Goal: Task Accomplishment & Management: Manage account settings

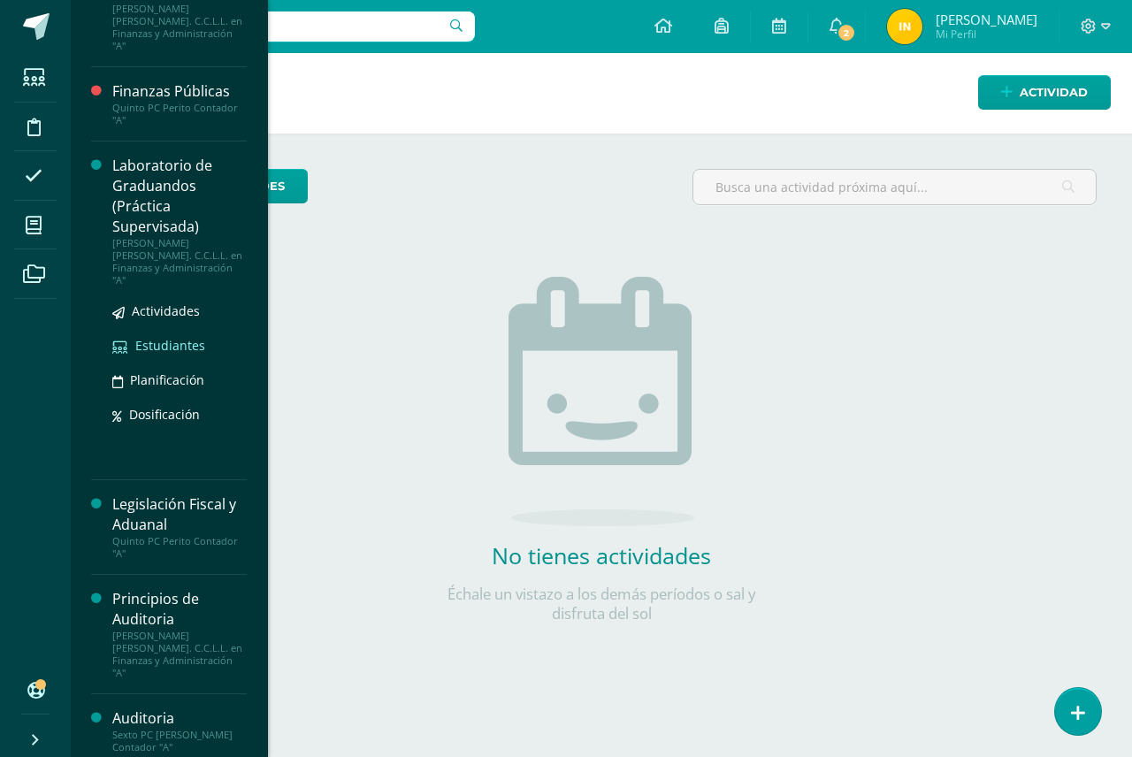
scroll to position [708, 0]
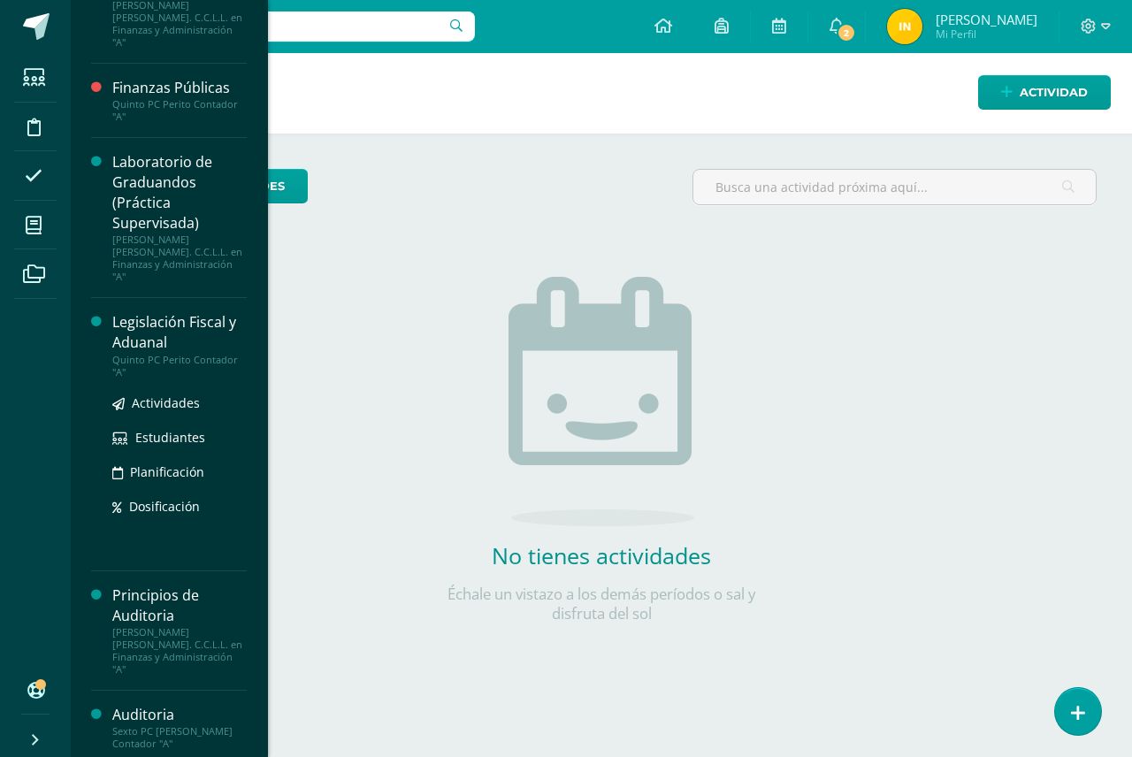
click at [147, 312] on div "Legislación Fiscal y Aduanal" at bounding box center [179, 332] width 134 height 41
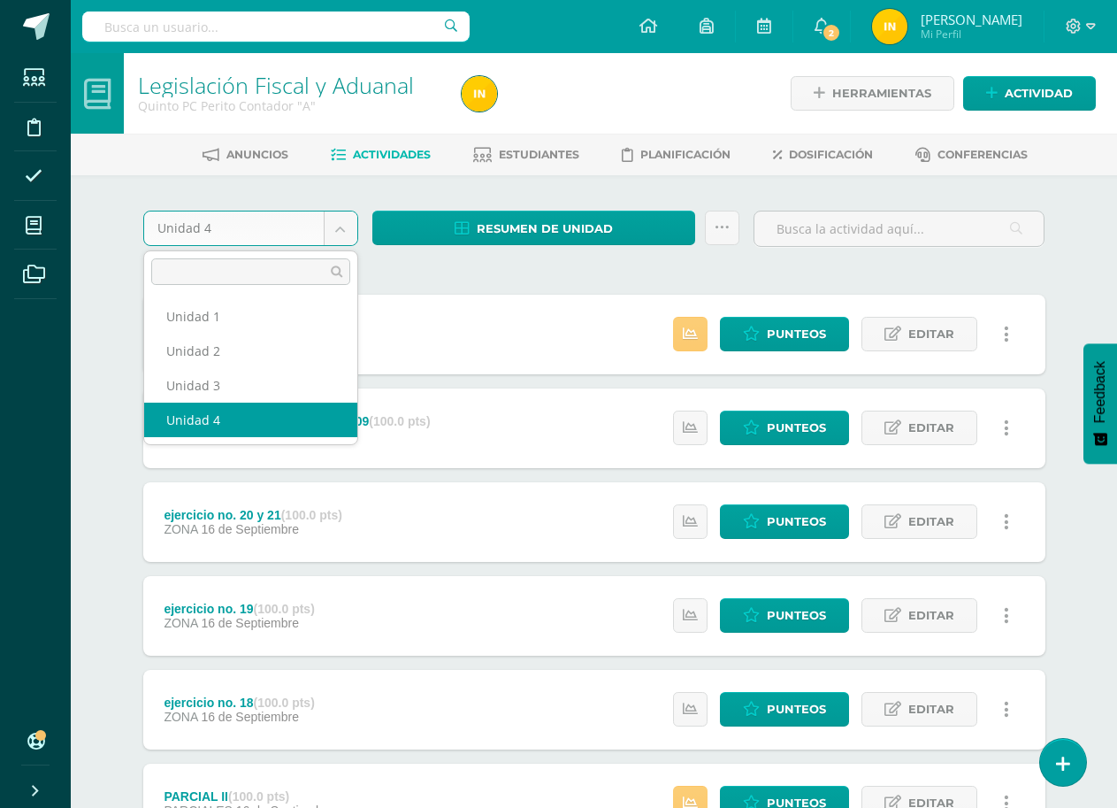
click at [336, 229] on body "Estudiantes Disciplina Asistencia Mis cursos Archivos Soporte Ayuda Reportar un…" at bounding box center [558, 621] width 1117 height 1242
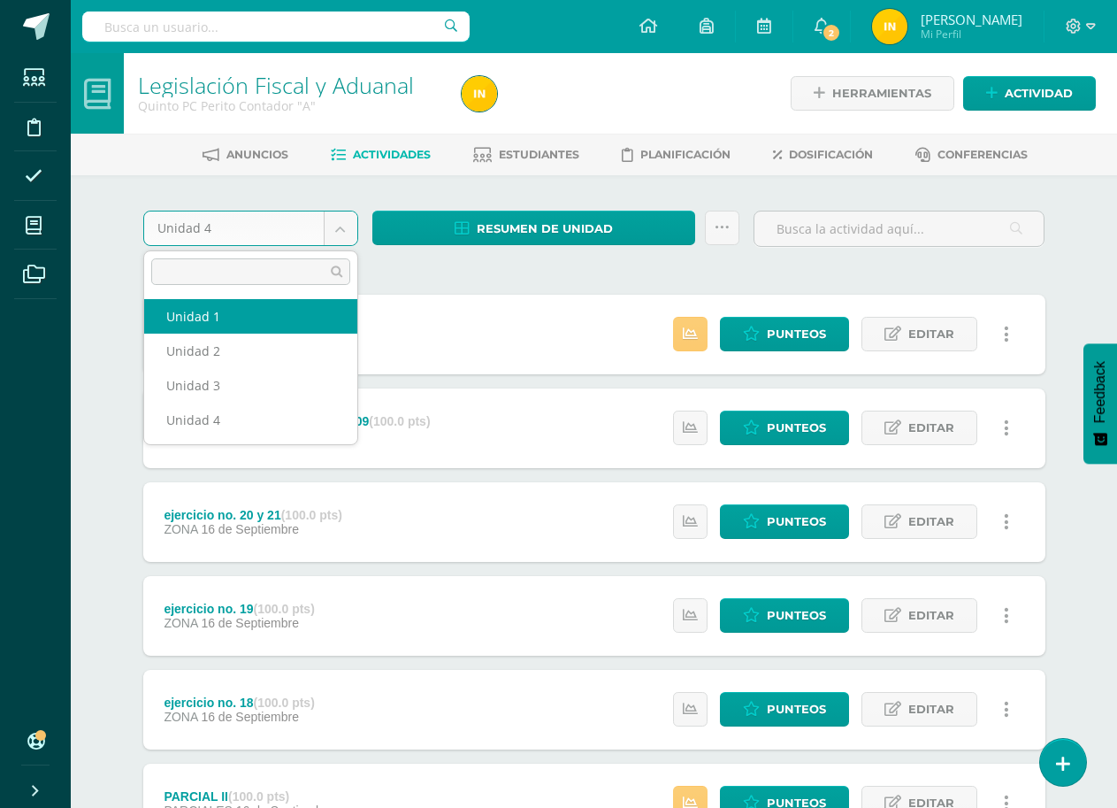
select select "Unidad 1"
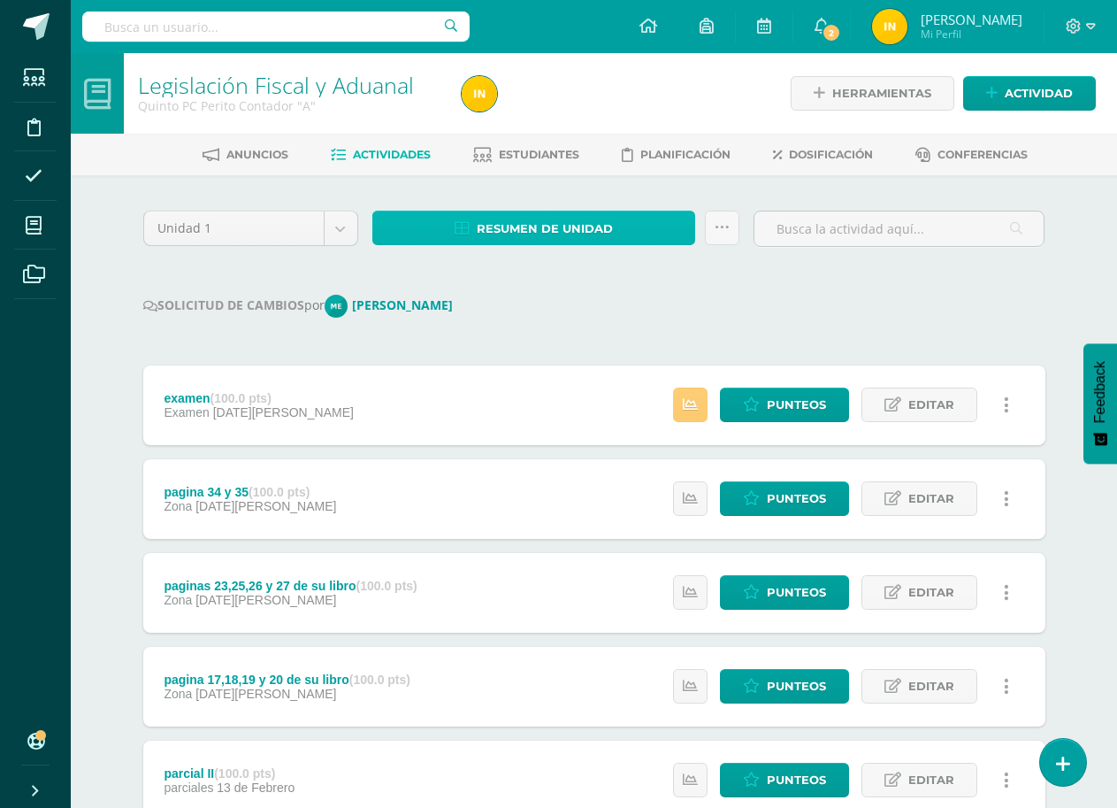
click at [654, 216] on link "Resumen de unidad" at bounding box center [534, 228] width 324 height 34
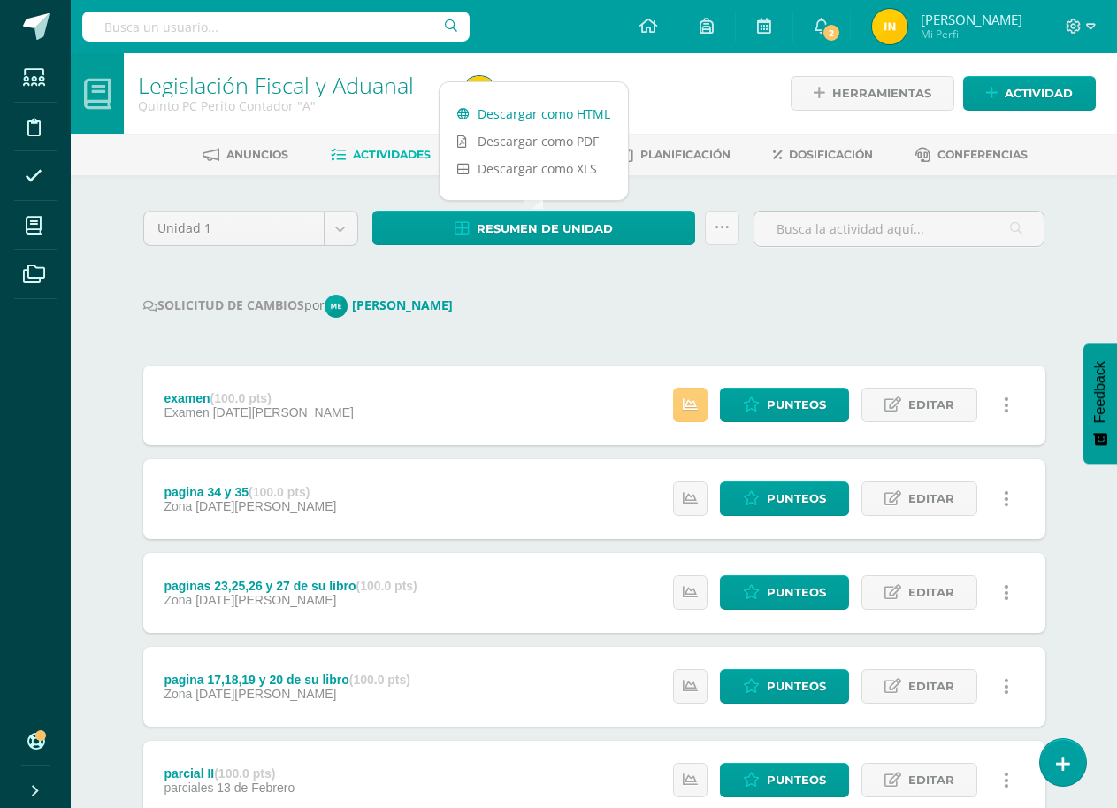
click at [591, 109] on link "Descargar como HTML" at bounding box center [534, 113] width 188 height 27
click at [332, 230] on body "Estudiantes Disciplina Asistencia Mis cursos Archivos Soporte Ayuda Reportar un…" at bounding box center [558, 656] width 1117 height 1313
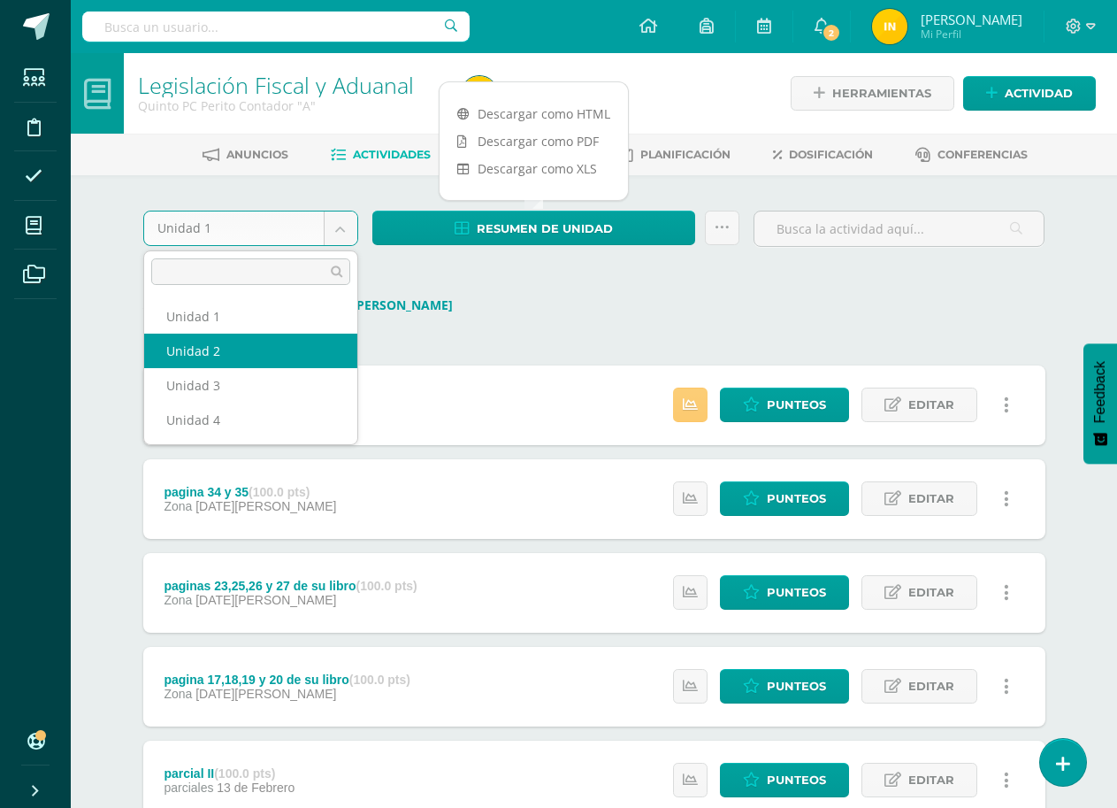
select select "Unidad 2"
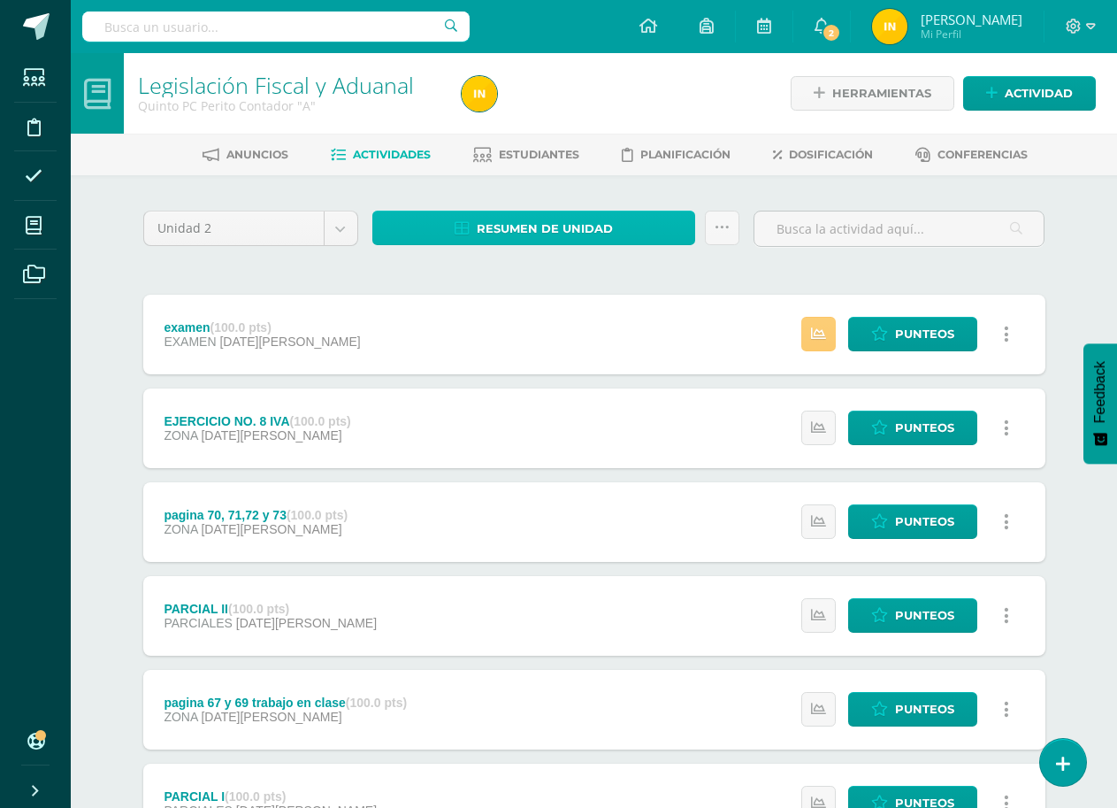
click at [609, 227] on span "Resumen de unidad" at bounding box center [545, 228] width 136 height 33
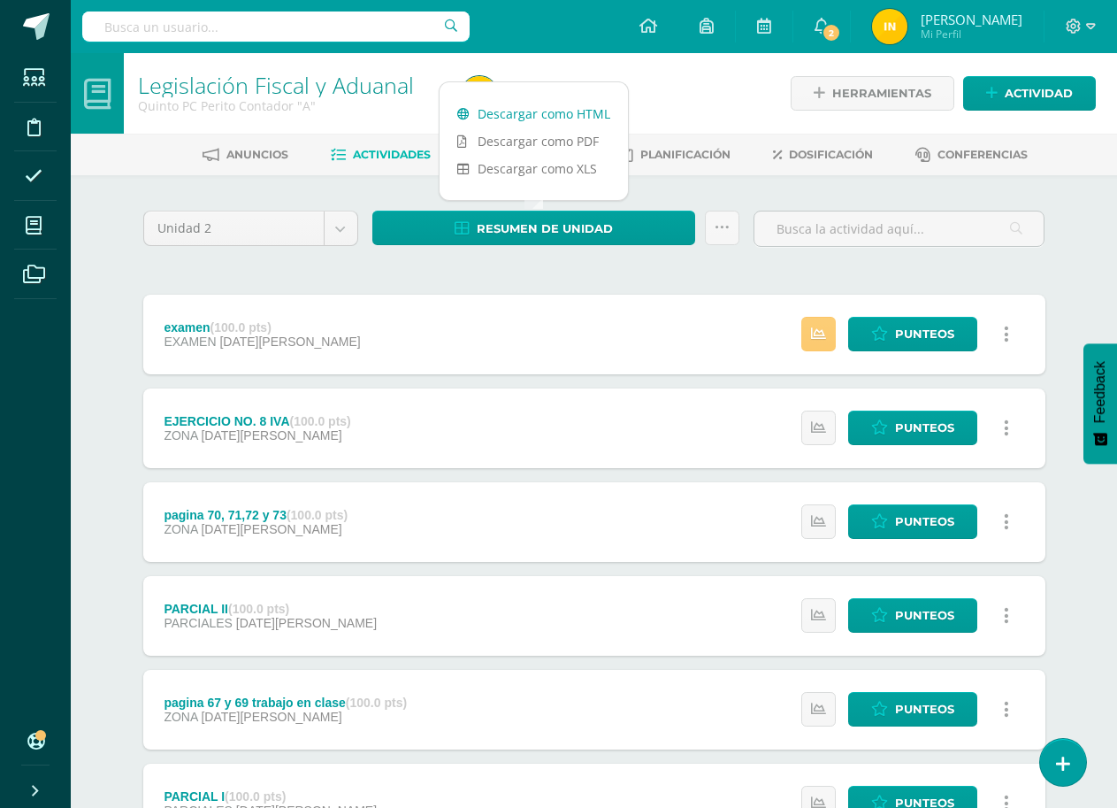
click at [590, 113] on link "Descargar como HTML" at bounding box center [534, 113] width 188 height 27
click at [334, 222] on body "Estudiantes Disciplina Asistencia Mis cursos Archivos Soporte Ayuda Reportar un…" at bounding box center [558, 621] width 1117 height 1242
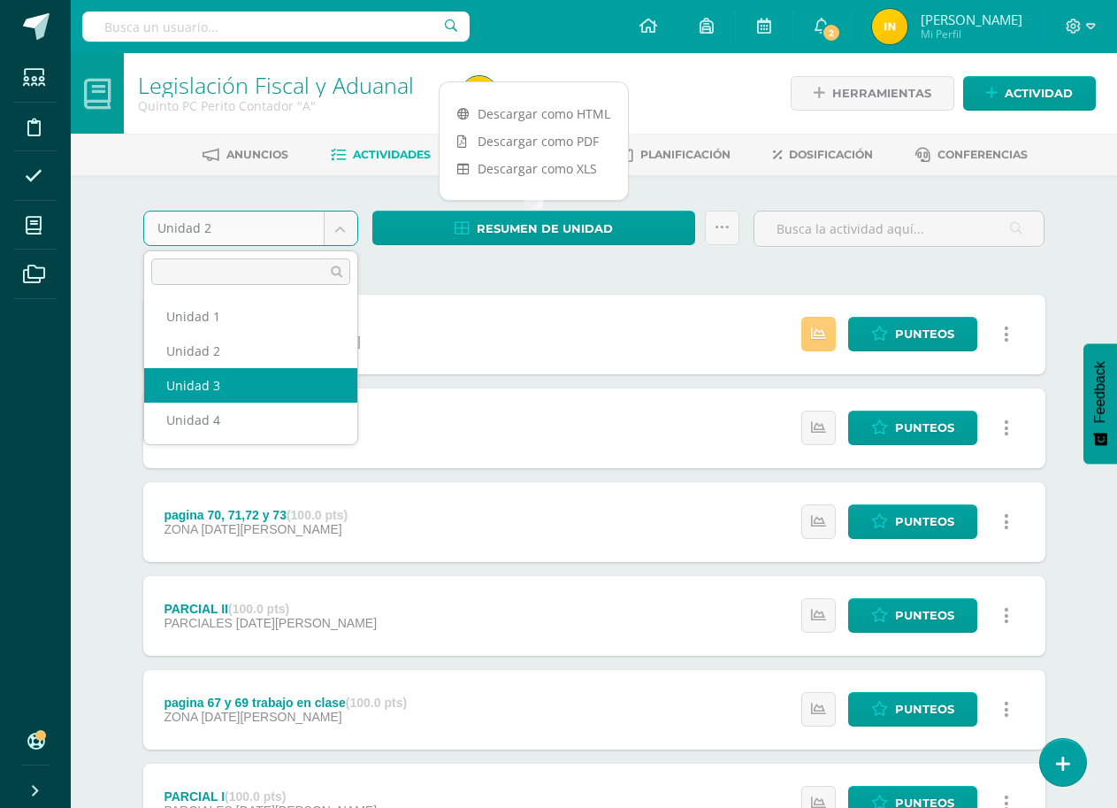
select select "Unidad 3"
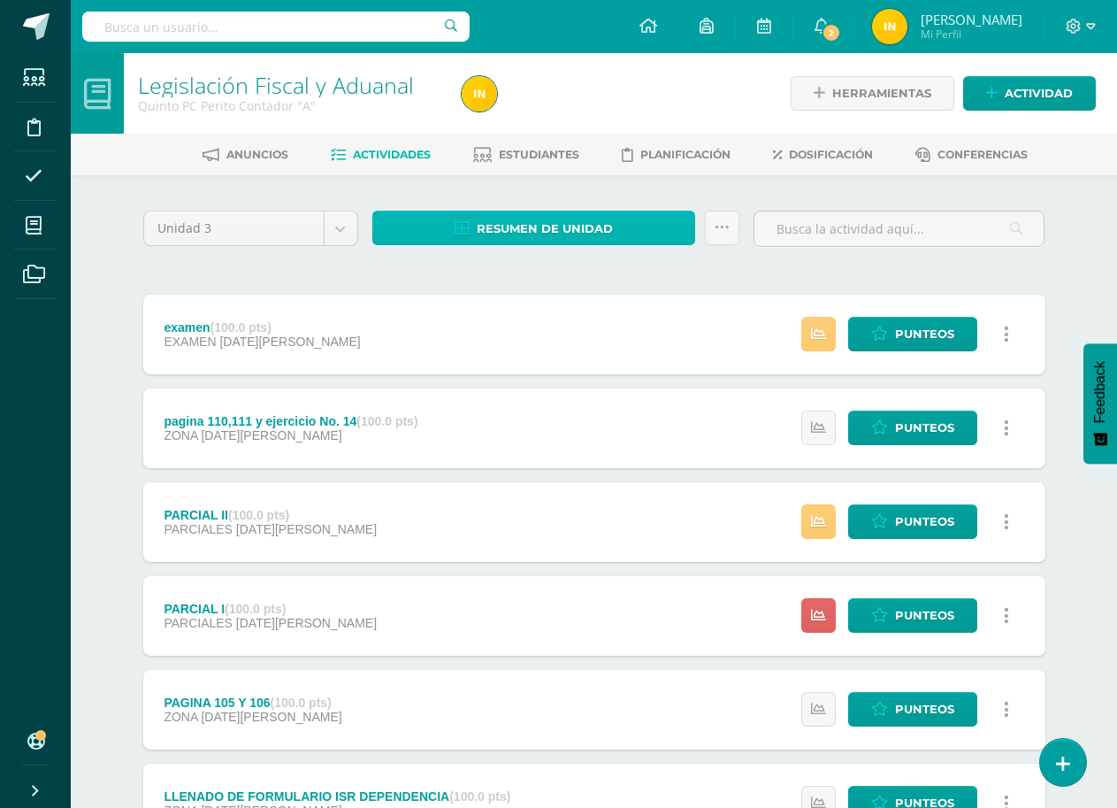
click at [655, 226] on link "Resumen de unidad" at bounding box center [534, 228] width 324 height 34
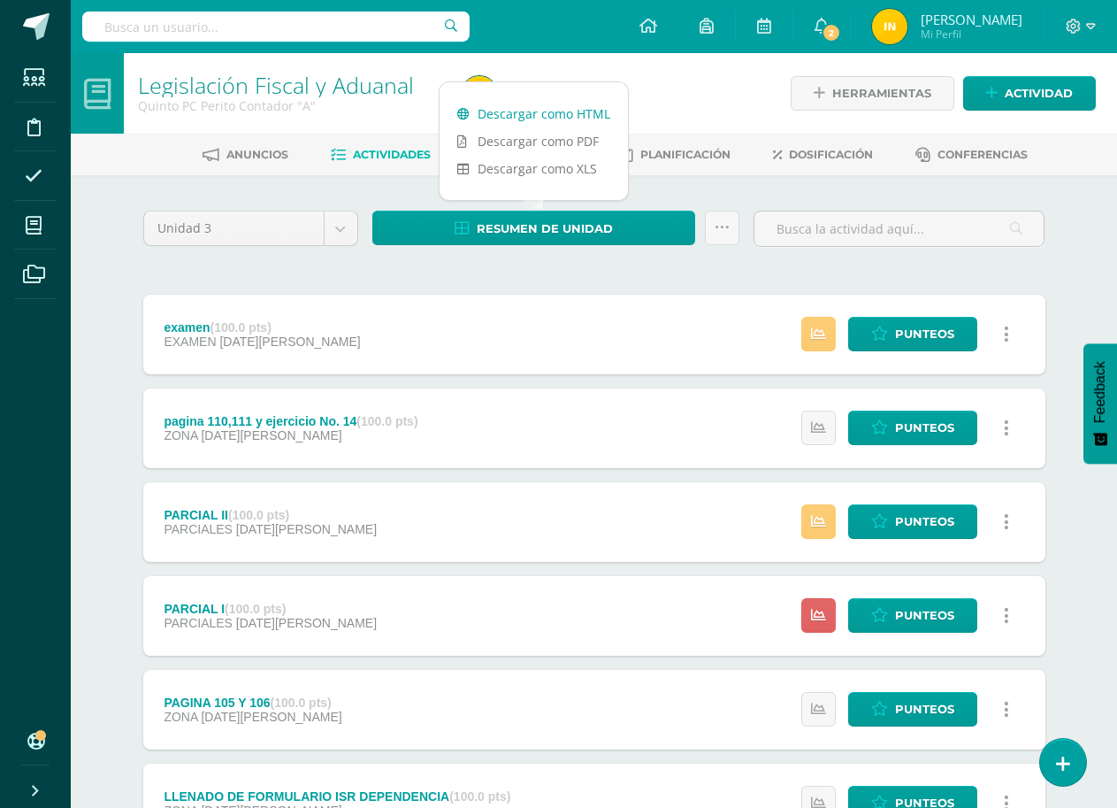
click at [585, 118] on link "Descargar como HTML" at bounding box center [534, 113] width 188 height 27
click at [339, 225] on body "Estudiantes Disciplina Asistencia Mis cursos Archivos Soporte Ayuda Reportar un…" at bounding box center [558, 621] width 1117 height 1242
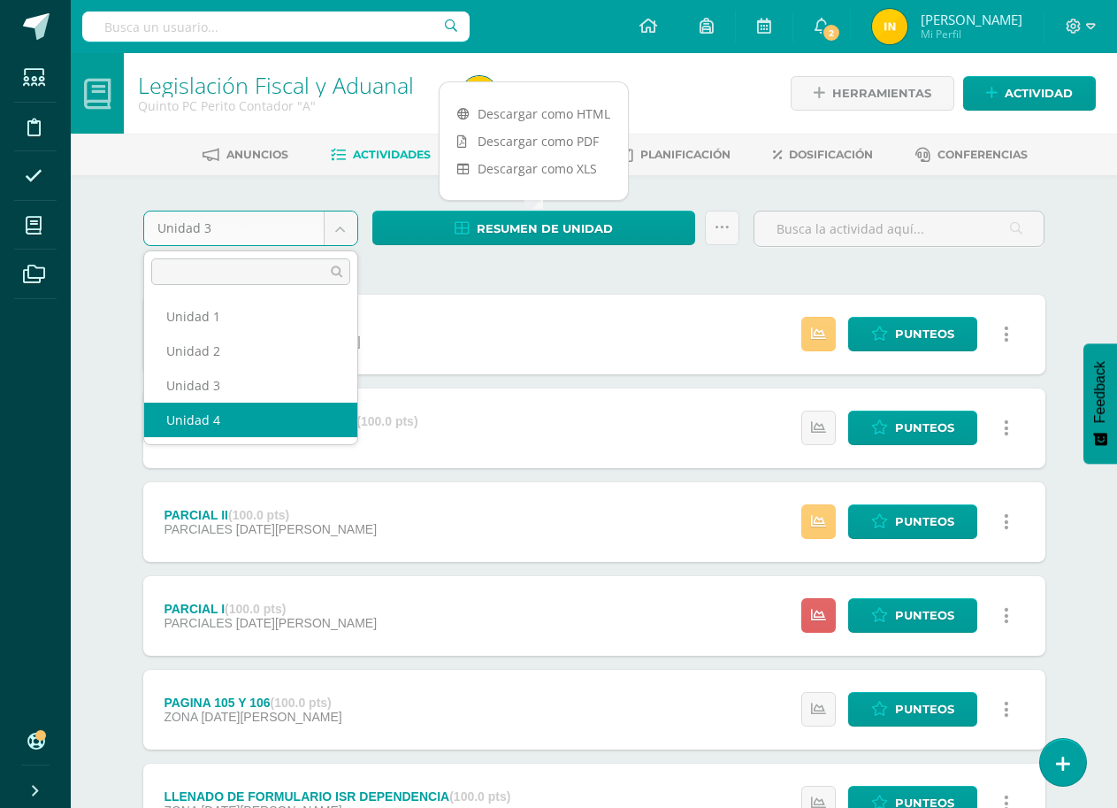
select select "Unidad 4"
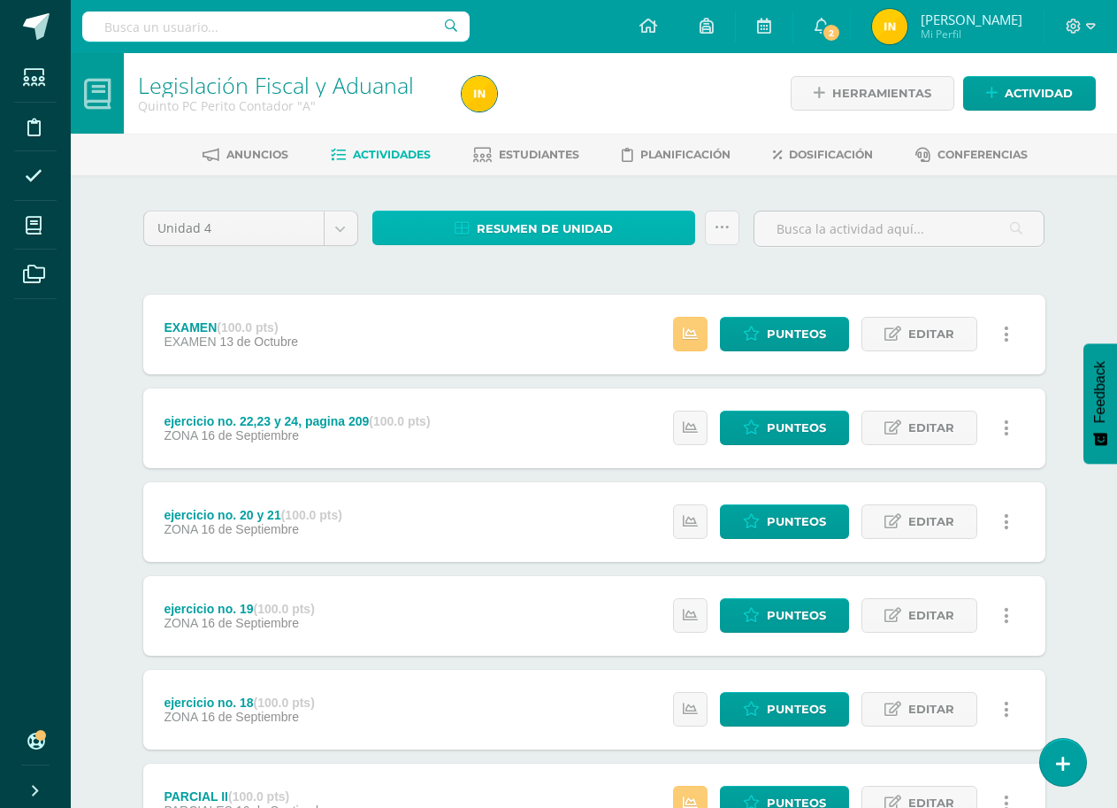
click at [665, 238] on link "Resumen de unidad" at bounding box center [534, 228] width 324 height 34
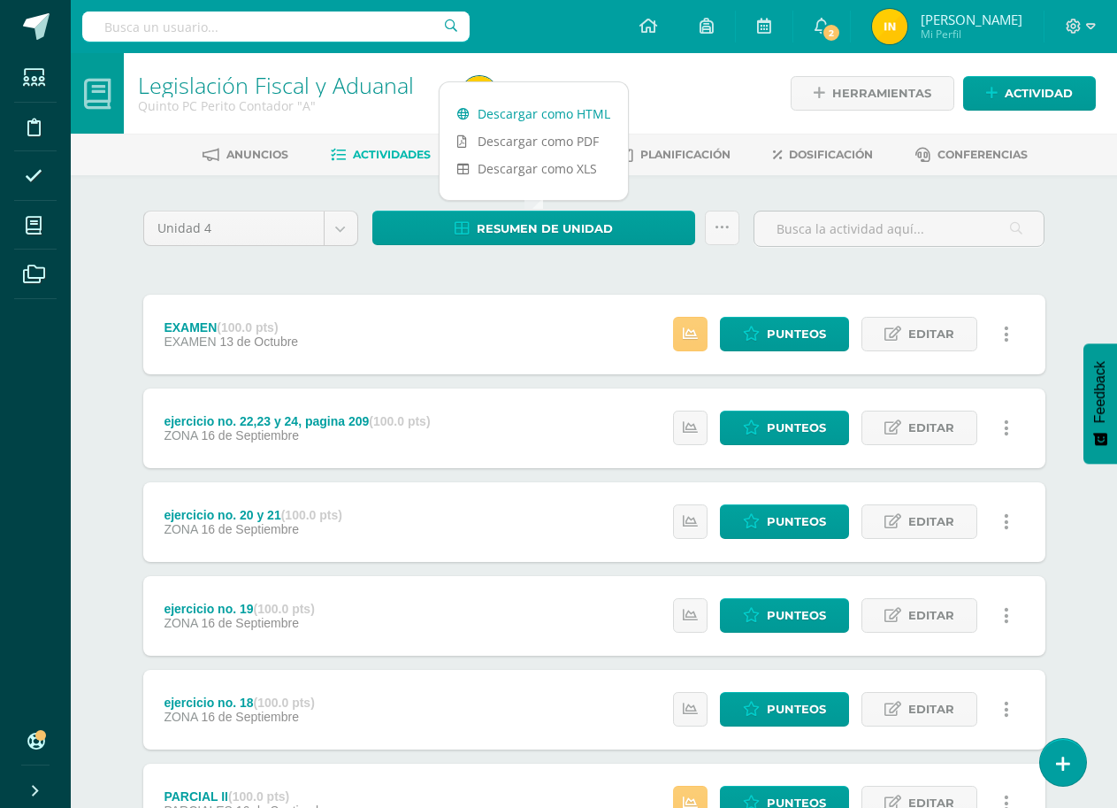
click at [568, 115] on link "Descargar como HTML" at bounding box center [534, 113] width 188 height 27
click at [785, 275] on div "Unidad 4 Unidad 1 Unidad 2 Unidad 3 Unidad 4 Resumen de unidad Subir actividade…" at bounding box center [594, 709] width 916 height 996
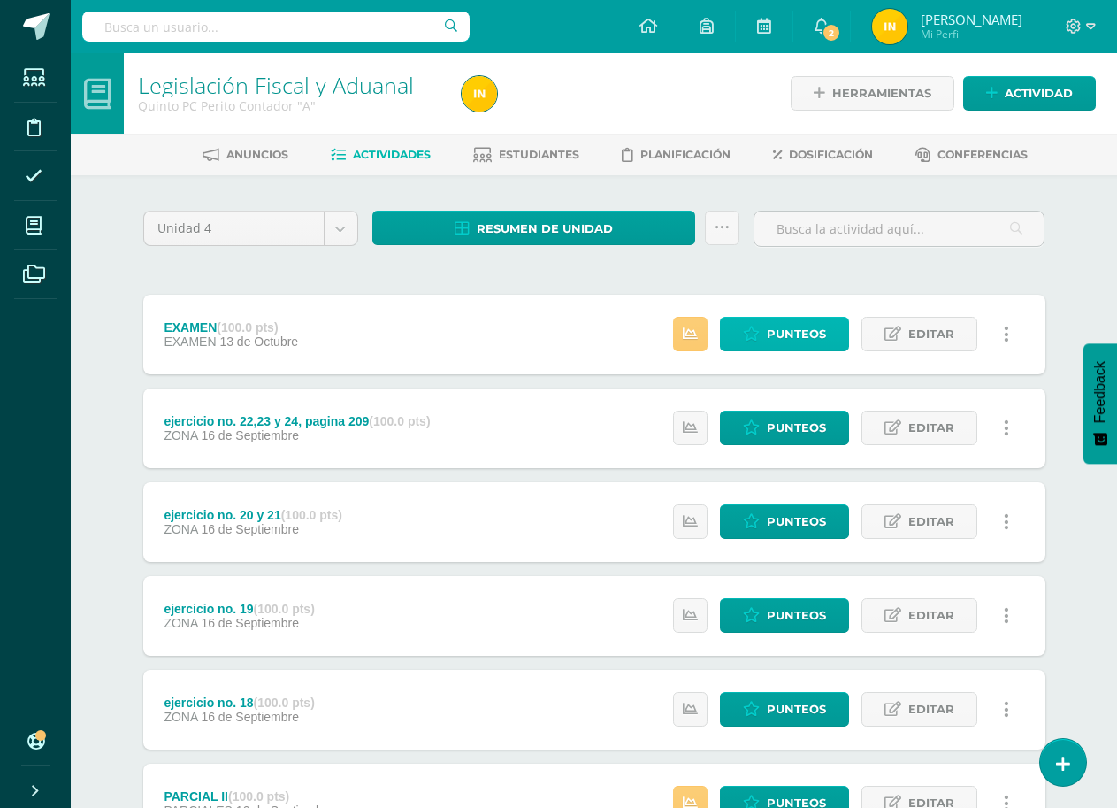
click at [801, 346] on span "Punteos" at bounding box center [796, 334] width 59 height 33
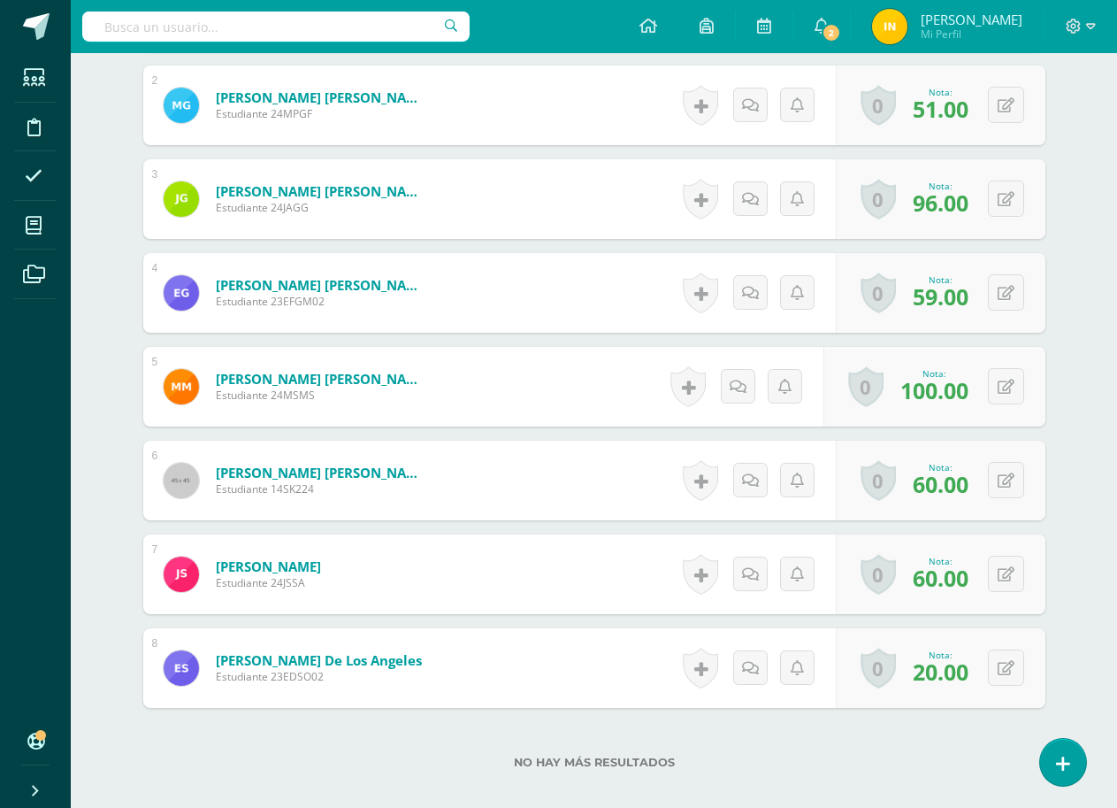
scroll to position [746, 0]
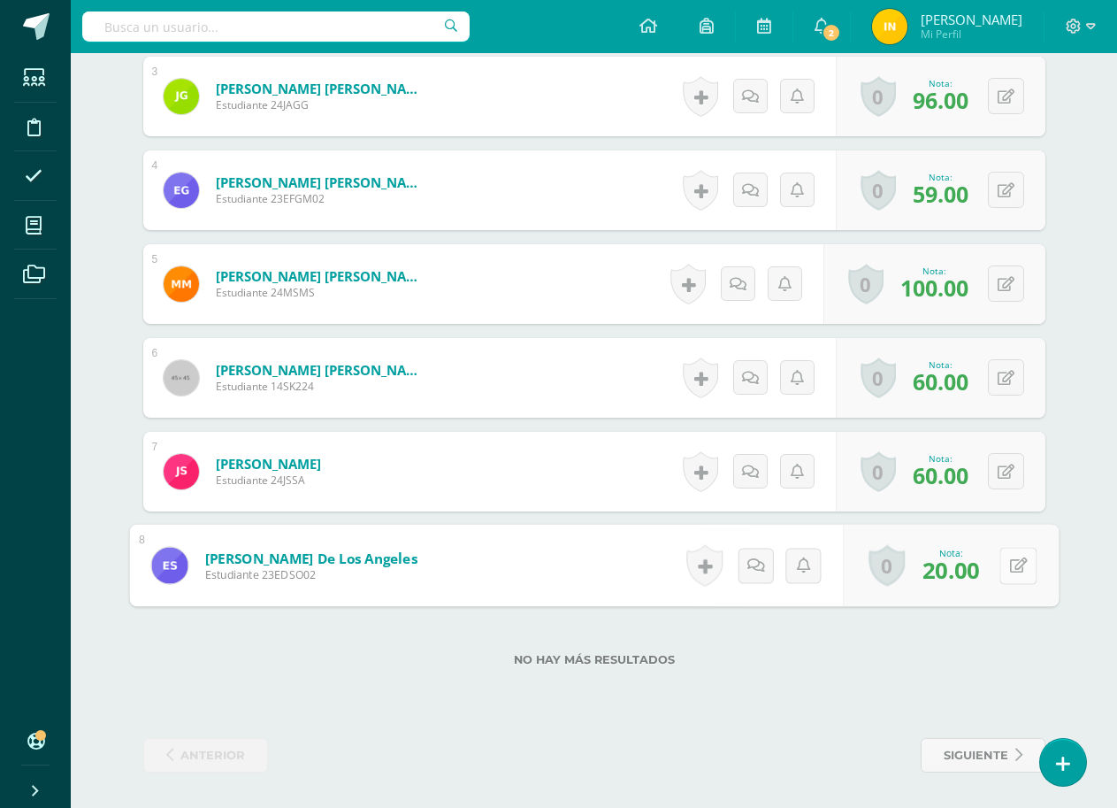
click at [1004, 567] on button at bounding box center [1018, 565] width 37 height 37
type input "30"
click at [893, 653] on label "No hay más resultados" at bounding box center [594, 659] width 902 height 13
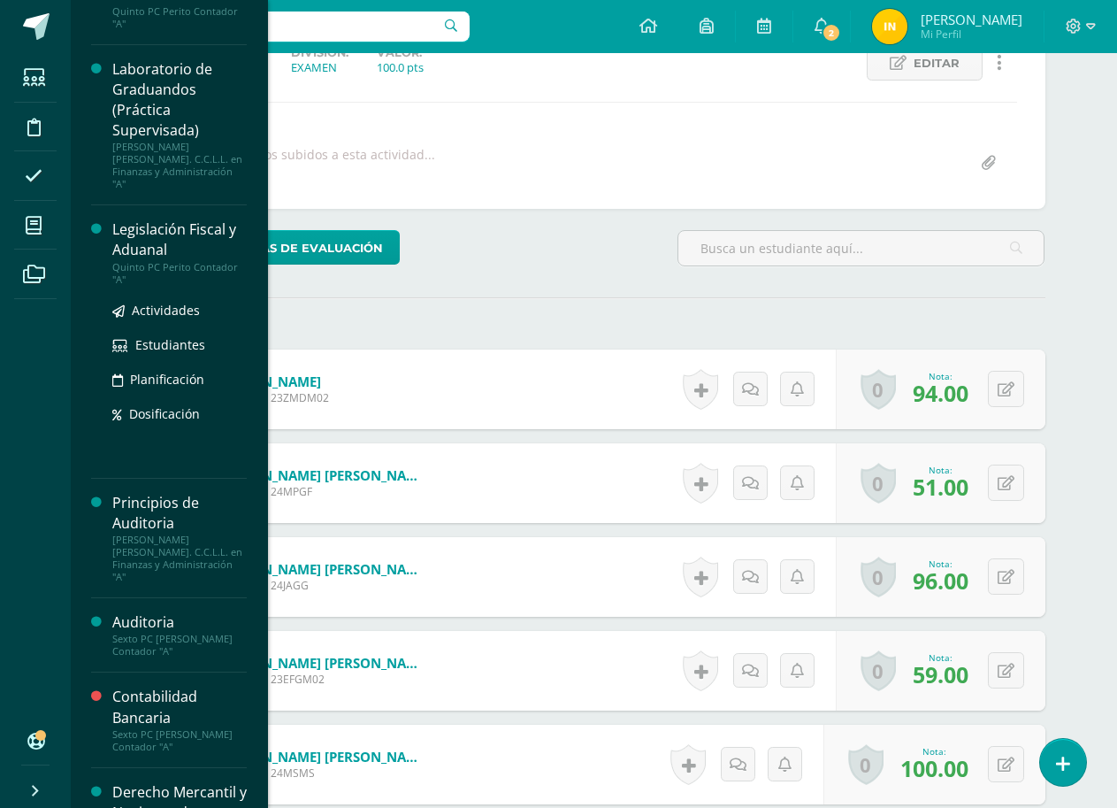
scroll to position [801, 0]
click at [167, 218] on div "Legislación Fiscal y Aduanal" at bounding box center [179, 238] width 134 height 41
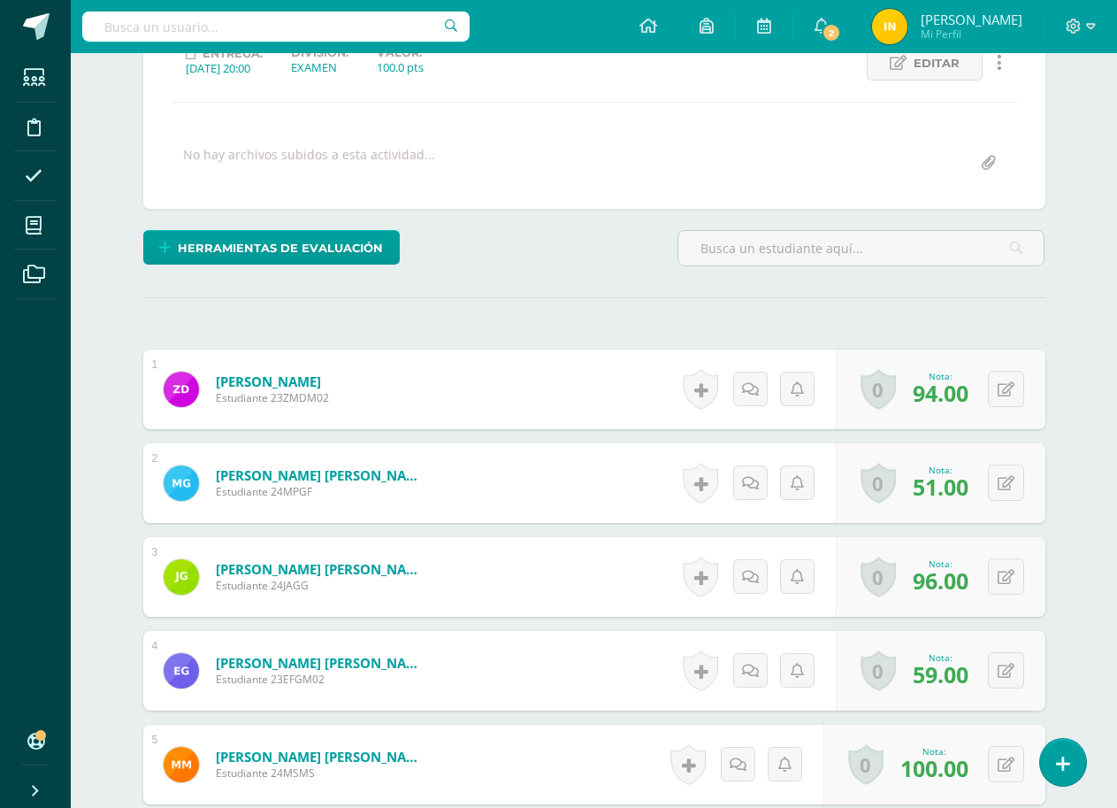
scroll to position [623, 0]
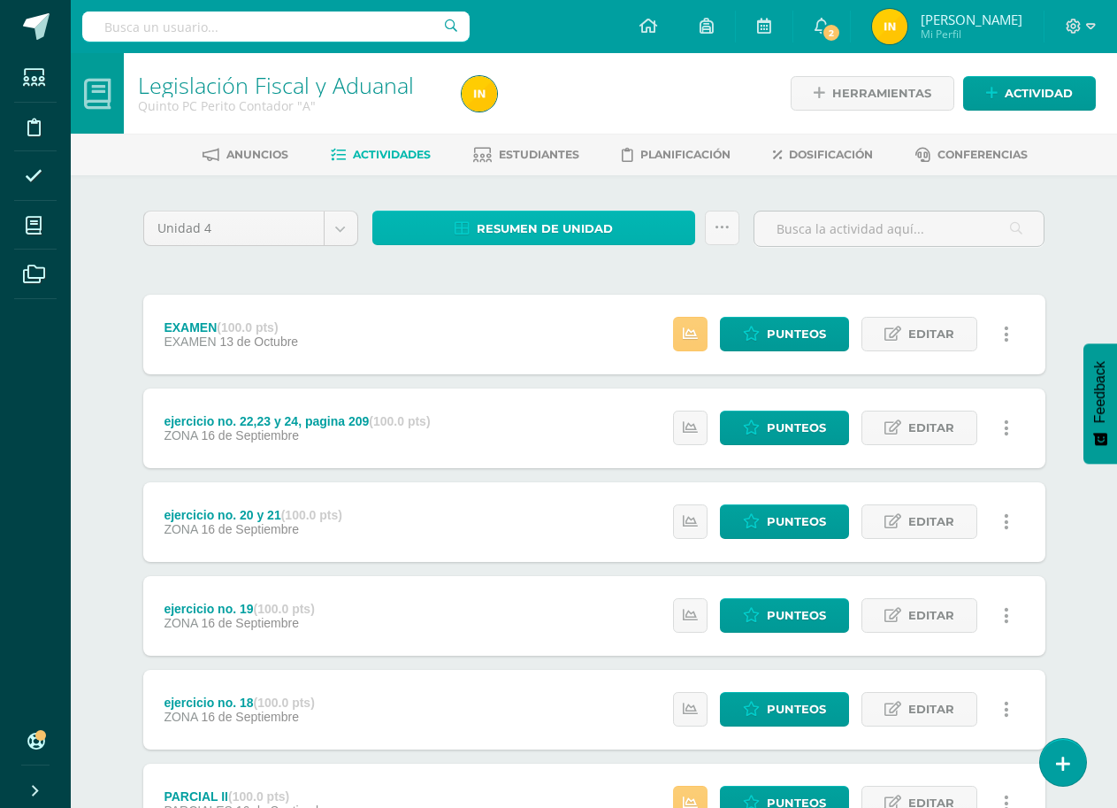
click at [608, 218] on span "Resumen de unidad" at bounding box center [545, 228] width 136 height 33
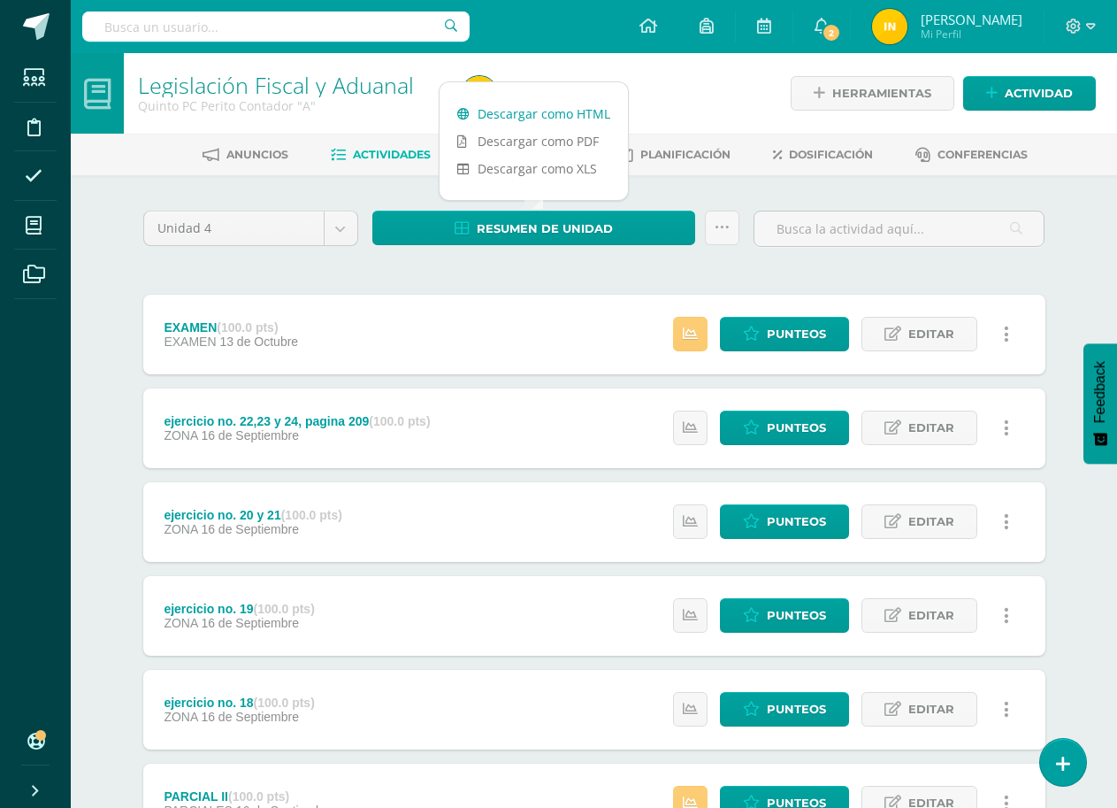
click at [567, 107] on link "Descargar como HTML" at bounding box center [534, 113] width 188 height 27
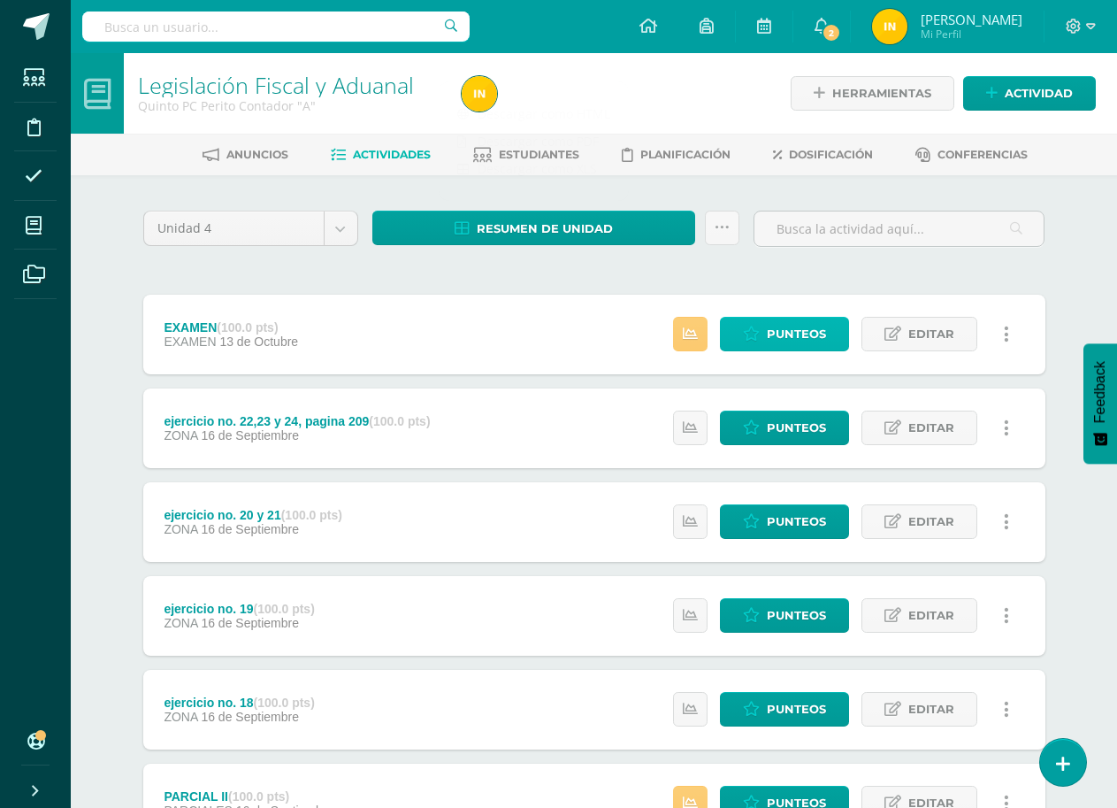
click at [799, 329] on span "Punteos" at bounding box center [796, 334] width 59 height 33
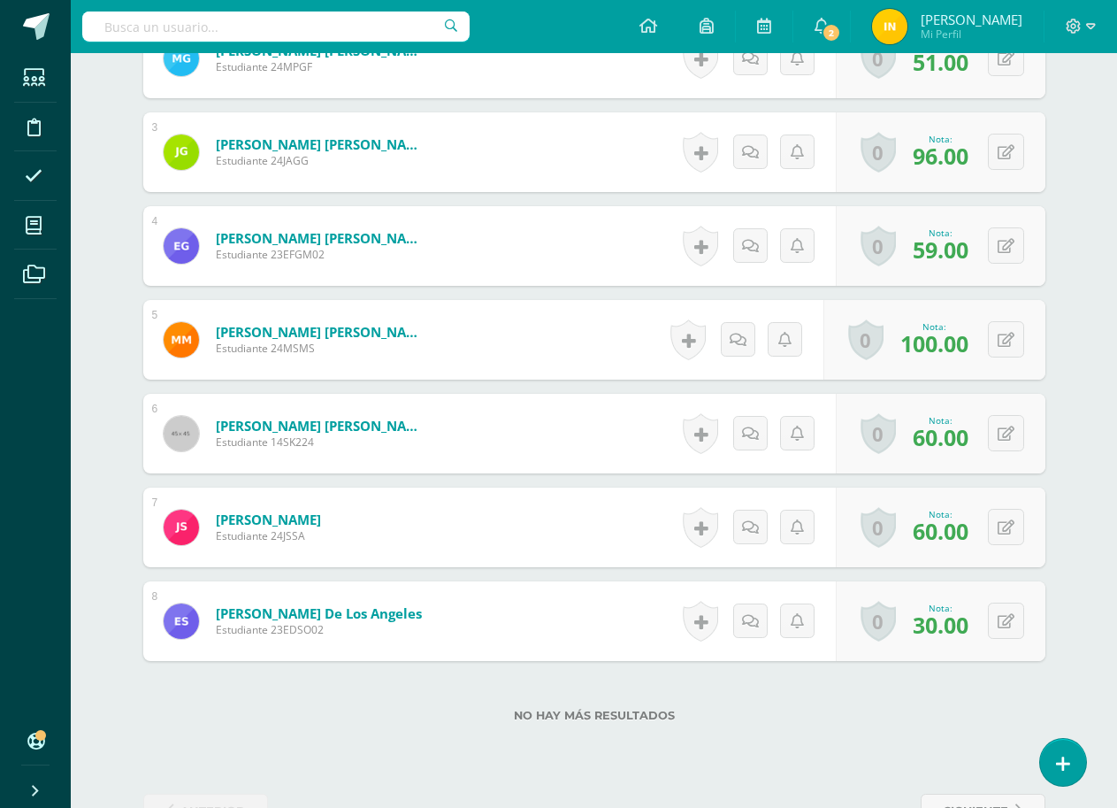
scroll to position [746, 0]
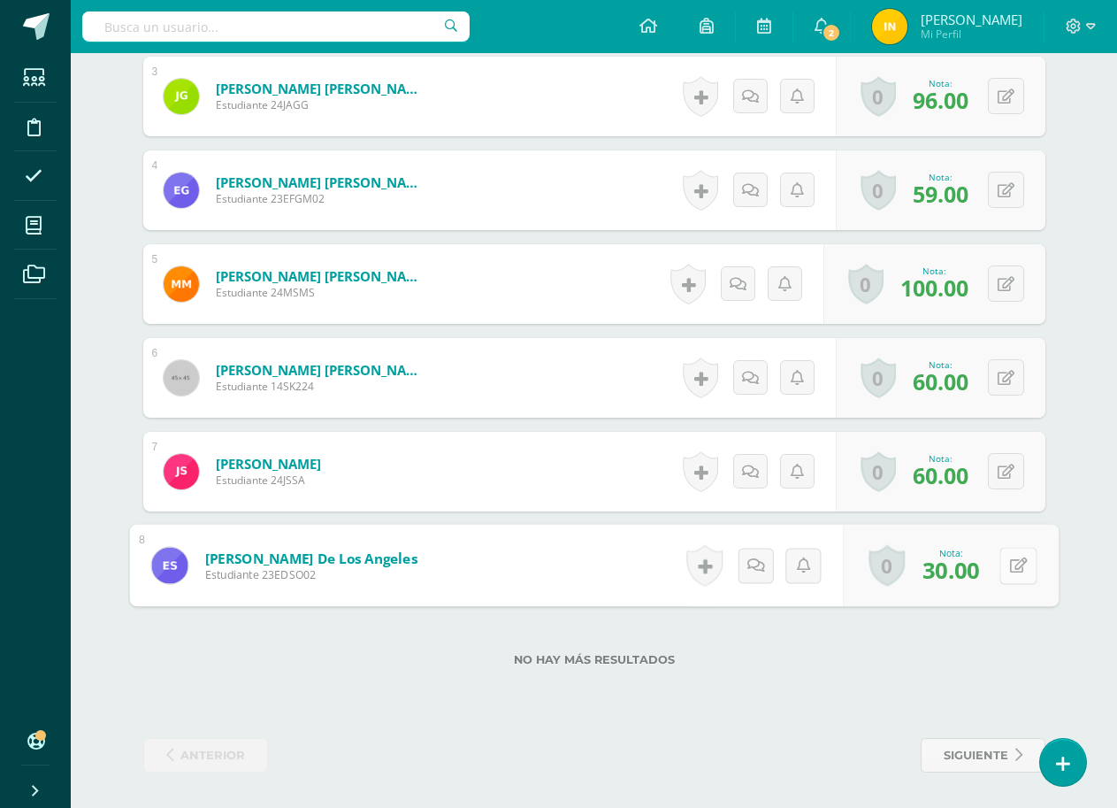
click at [1011, 570] on icon at bounding box center [1018, 564] width 18 height 15
type input "8"
type input "35"
click at [889, 683] on div "No hay más resultados" at bounding box center [594, 646] width 902 height 82
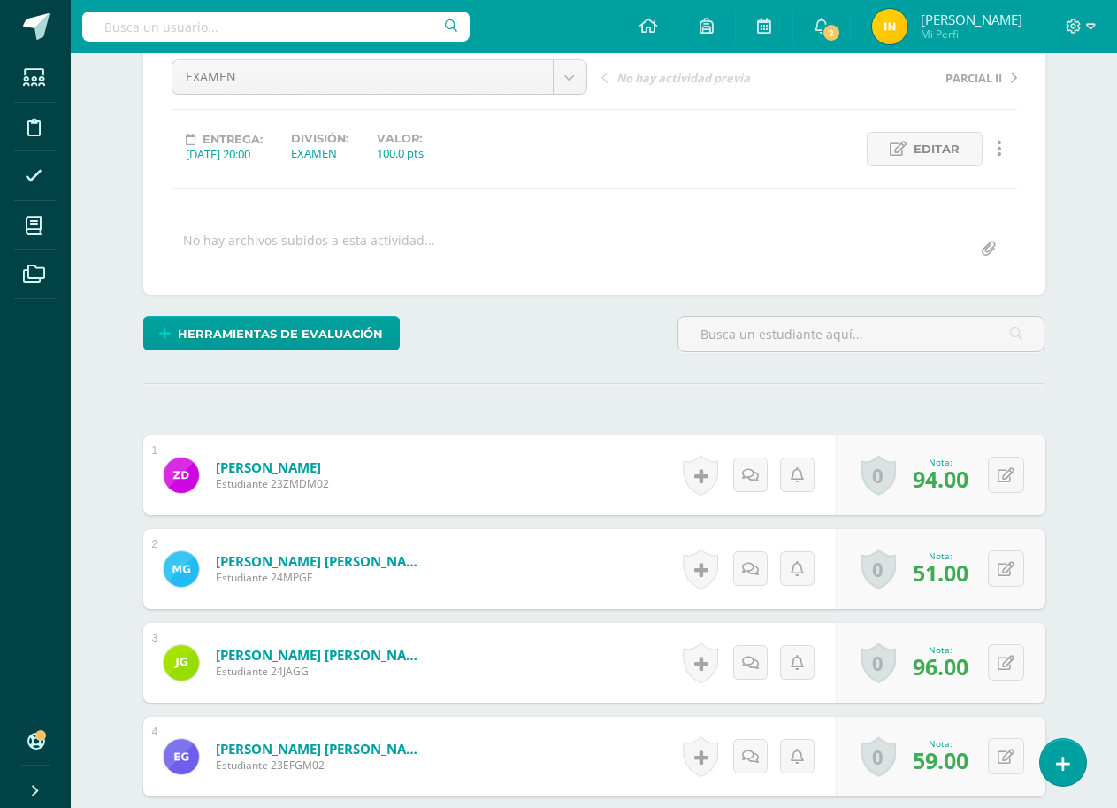
scroll to position [0, 0]
